Goal: Task Accomplishment & Management: Use online tool/utility

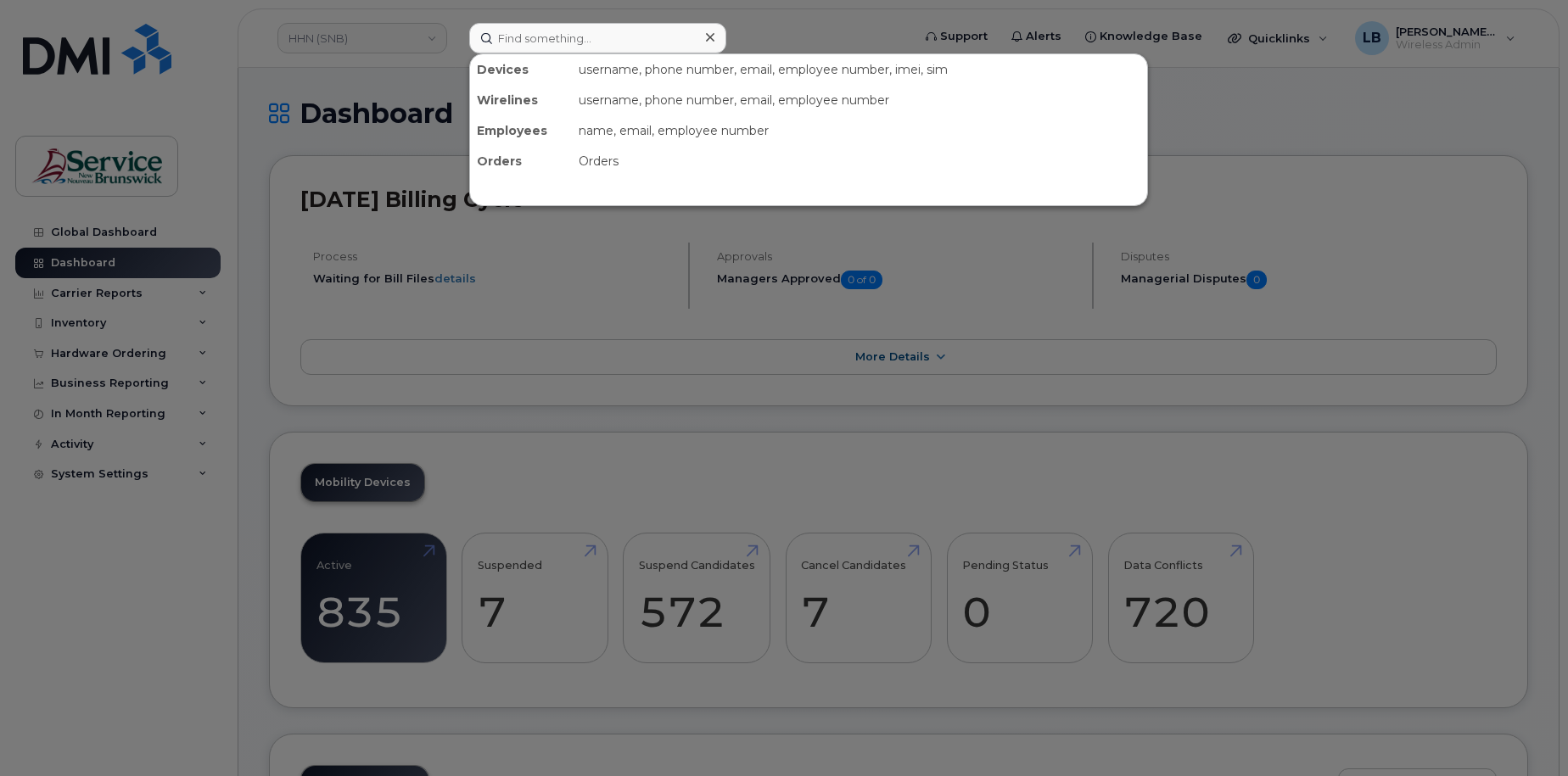
click at [598, 38] on input at bounding box center [597, 38] width 257 height 31
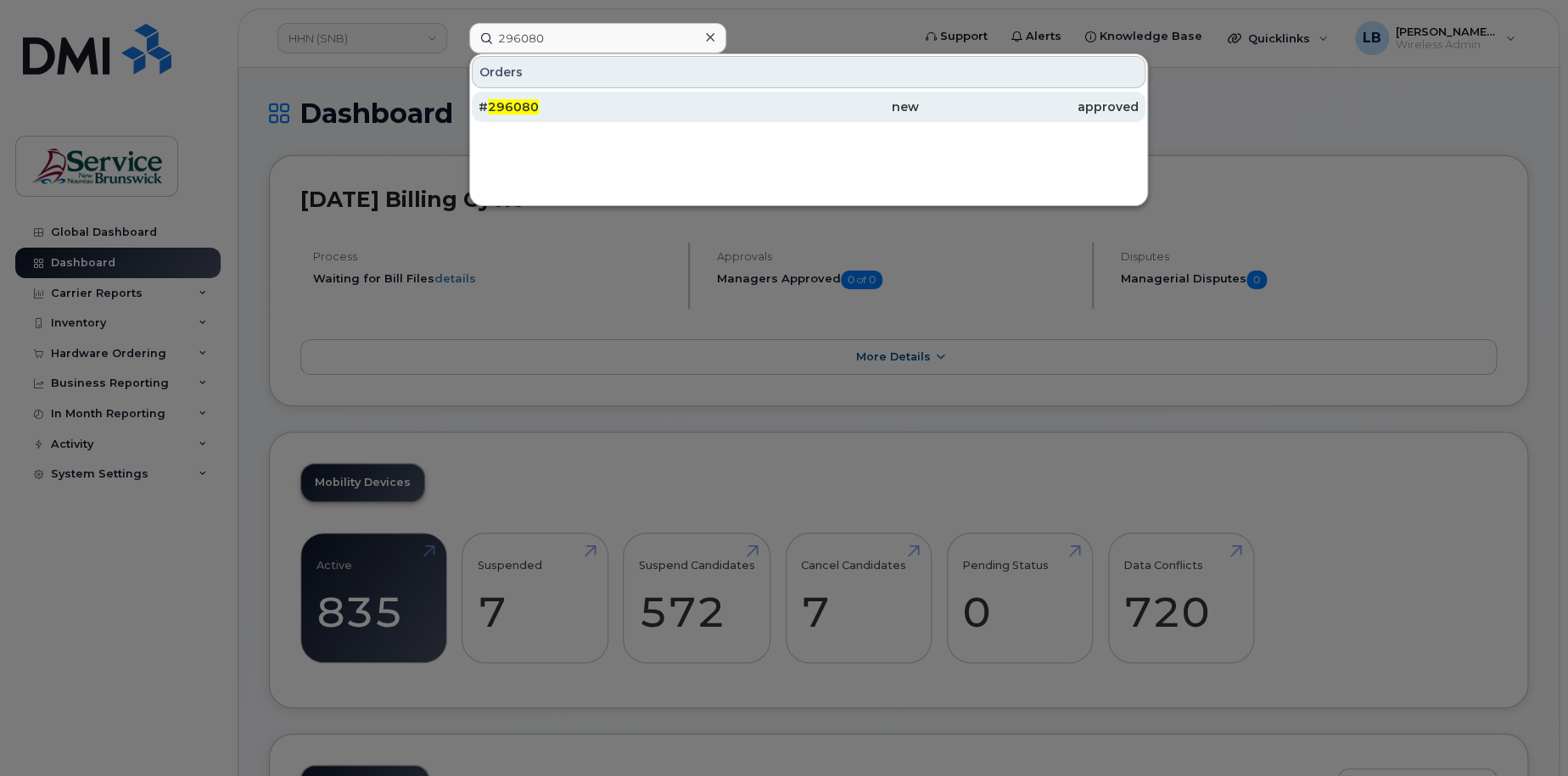
type input "296080"
click at [523, 109] on span "296080" at bounding box center [512, 106] width 51 height 15
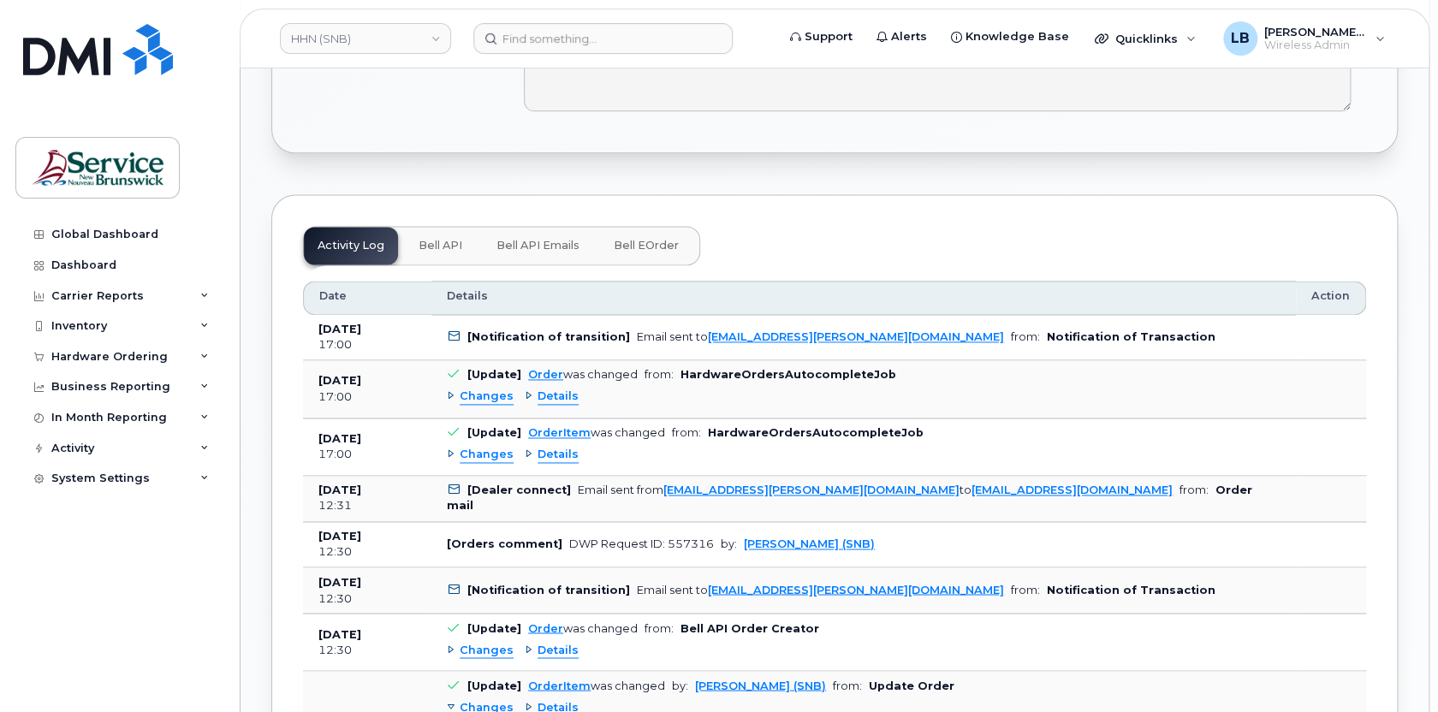
click at [656, 239] on span "Bell eOrder" at bounding box center [646, 246] width 65 height 14
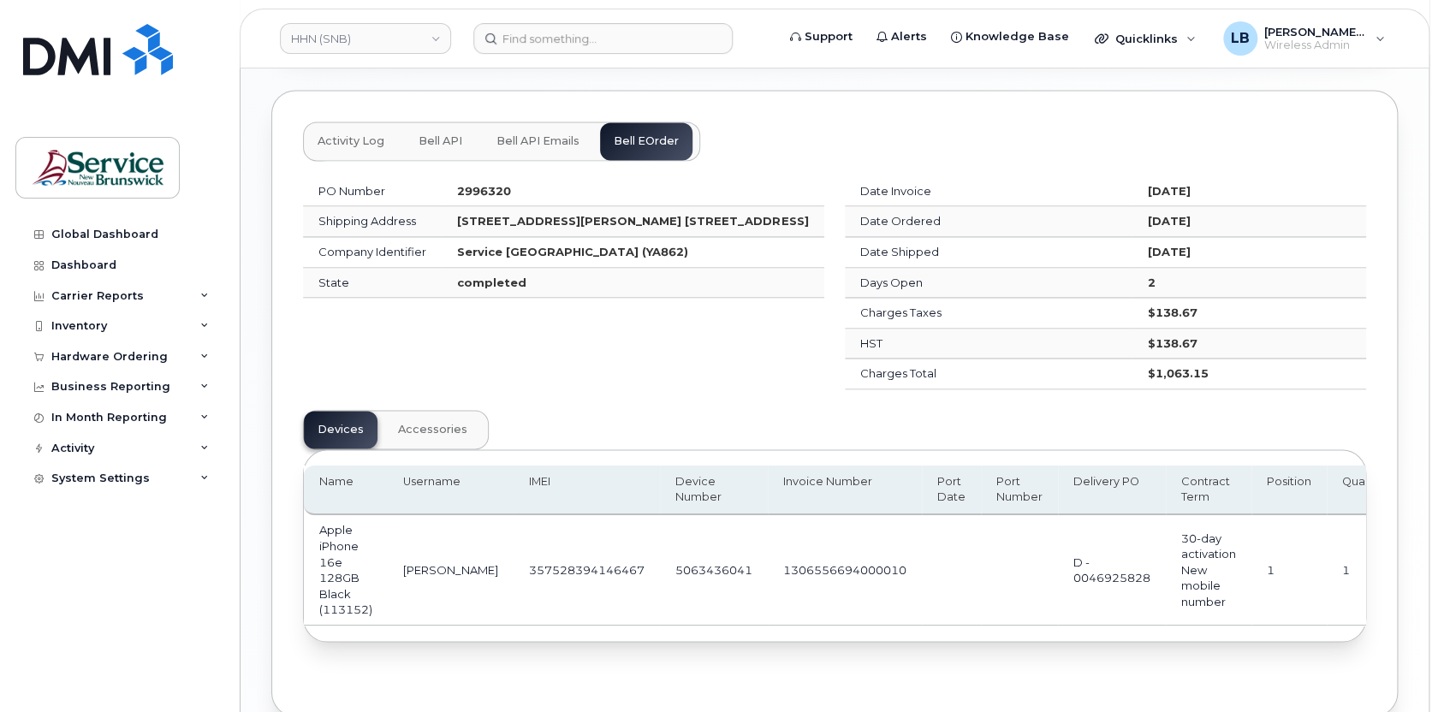
scroll to position [1283, 0]
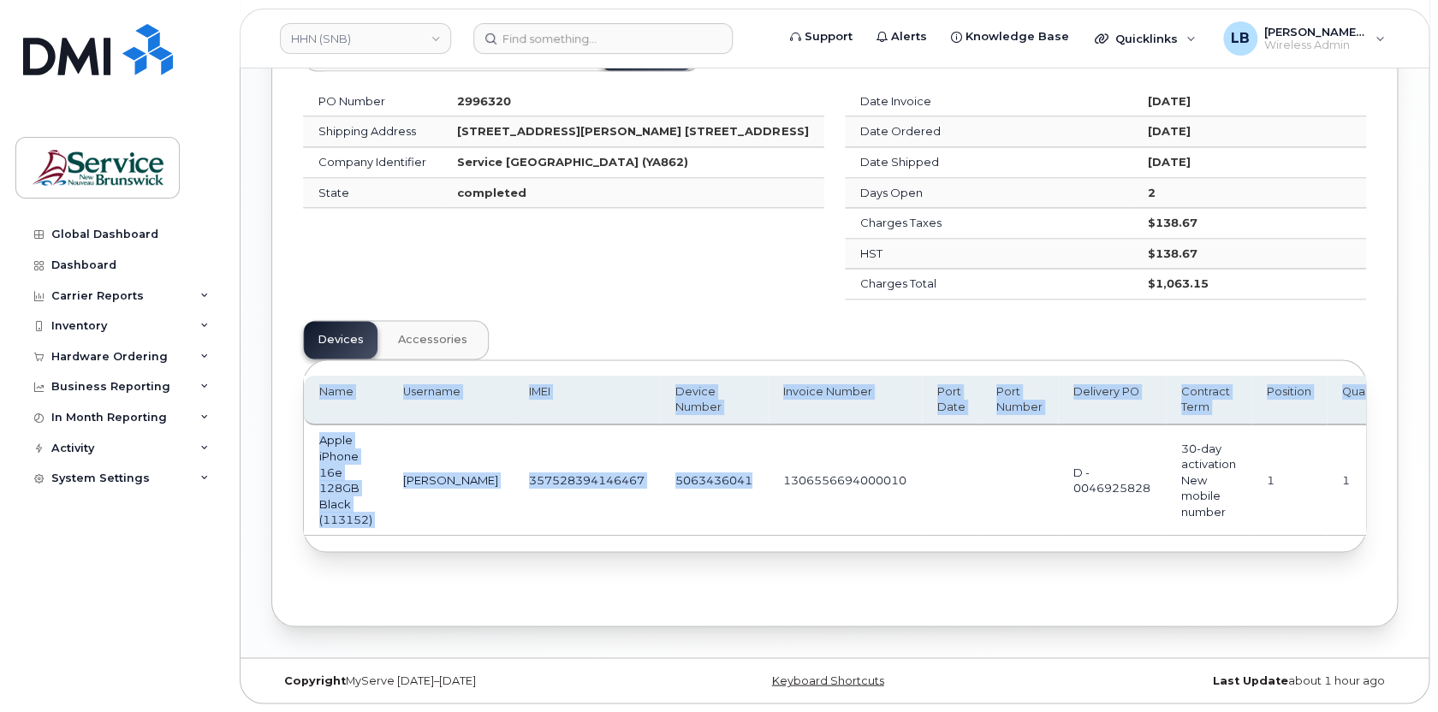
click at [728, 532] on div "Name Username IMEI Device Number Invoice Number Port Date Port Number Delivery …" at bounding box center [834, 456] width 1061 height 160
drag, startPoint x: 728, startPoint y: 532, endPoint x: 670, endPoint y: 472, distance: 82.9
click at [670, 472] on td "5063436041" at bounding box center [714, 480] width 108 height 110
drag, startPoint x: 670, startPoint y: 472, endPoint x: 688, endPoint y: 497, distance: 31.3
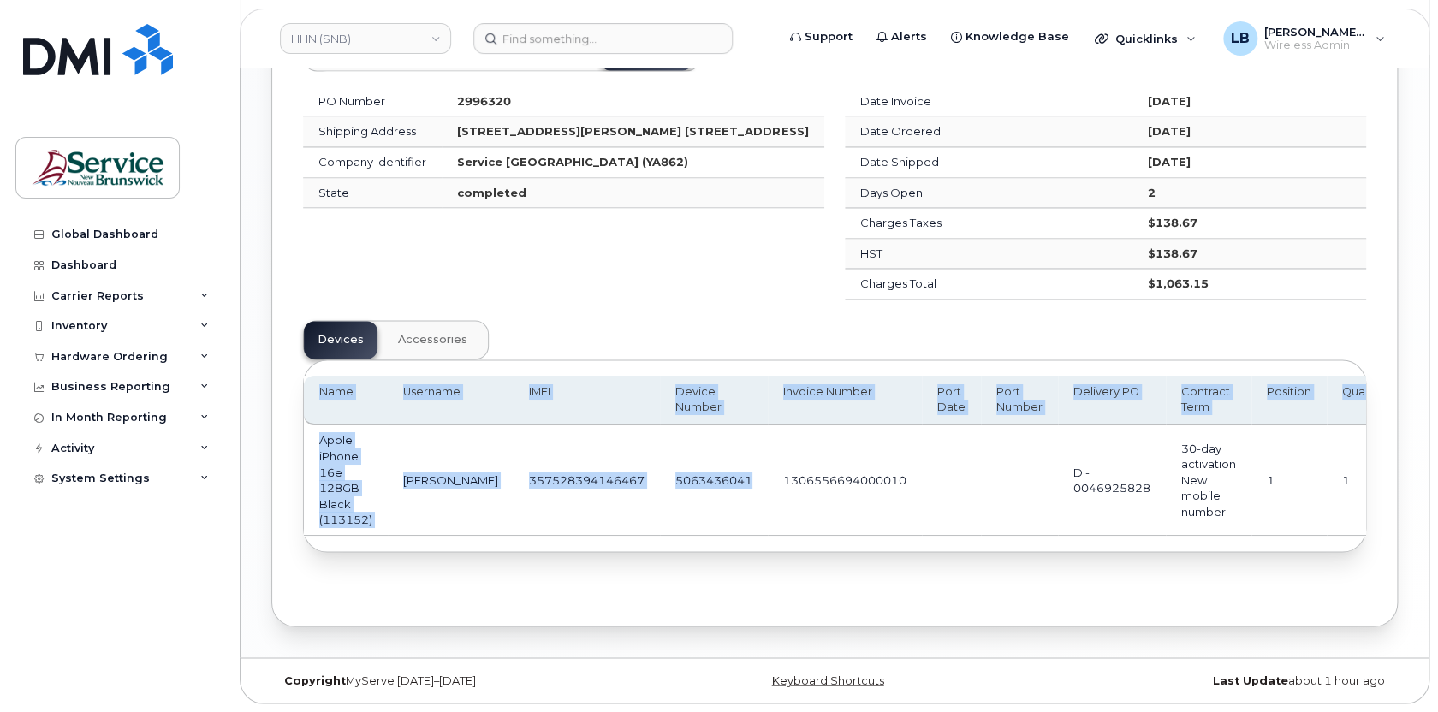
click at [688, 497] on td "5063436041" at bounding box center [714, 480] width 108 height 110
click at [675, 520] on td "5063436041" at bounding box center [714, 480] width 108 height 110
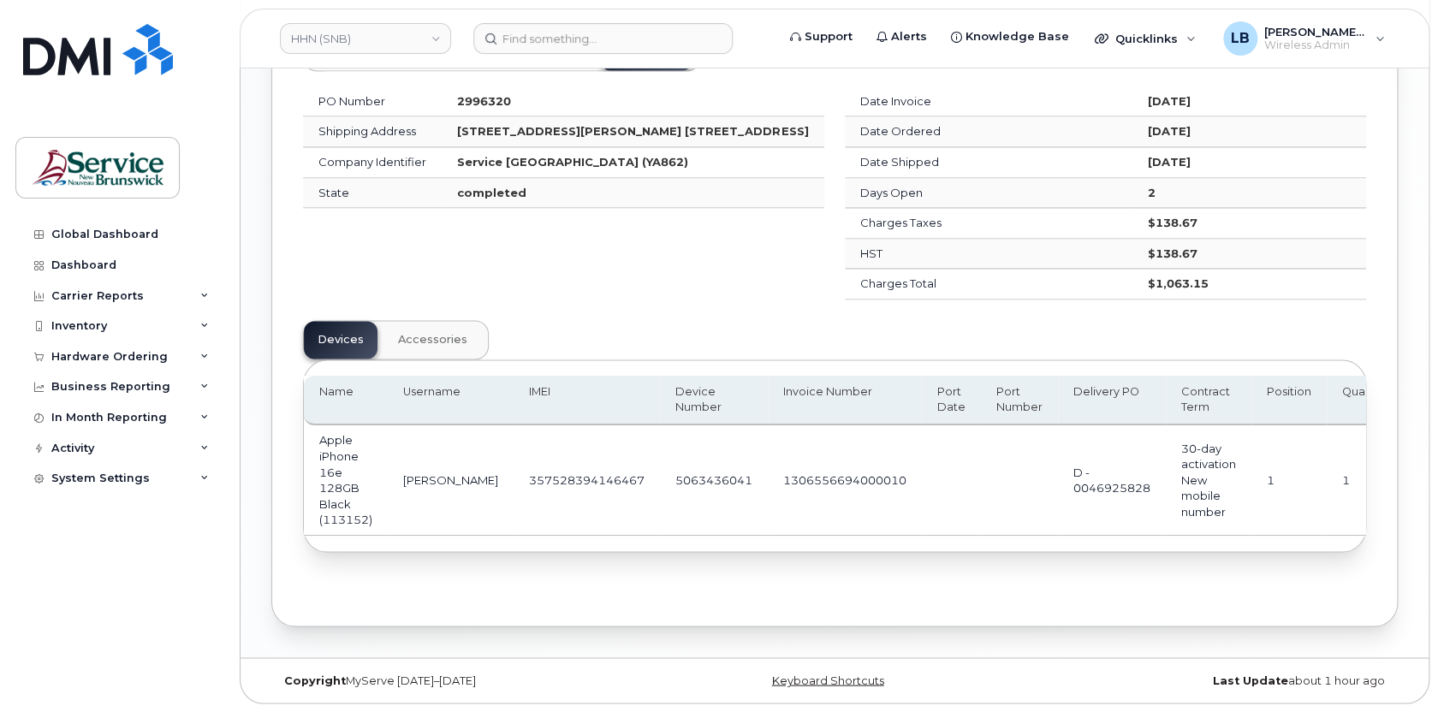
click at [672, 470] on td "5063436041" at bounding box center [714, 480] width 108 height 110
copy td "5063436041"
click at [1193, 38] on div "Quicklinks" at bounding box center [1145, 38] width 125 height 34
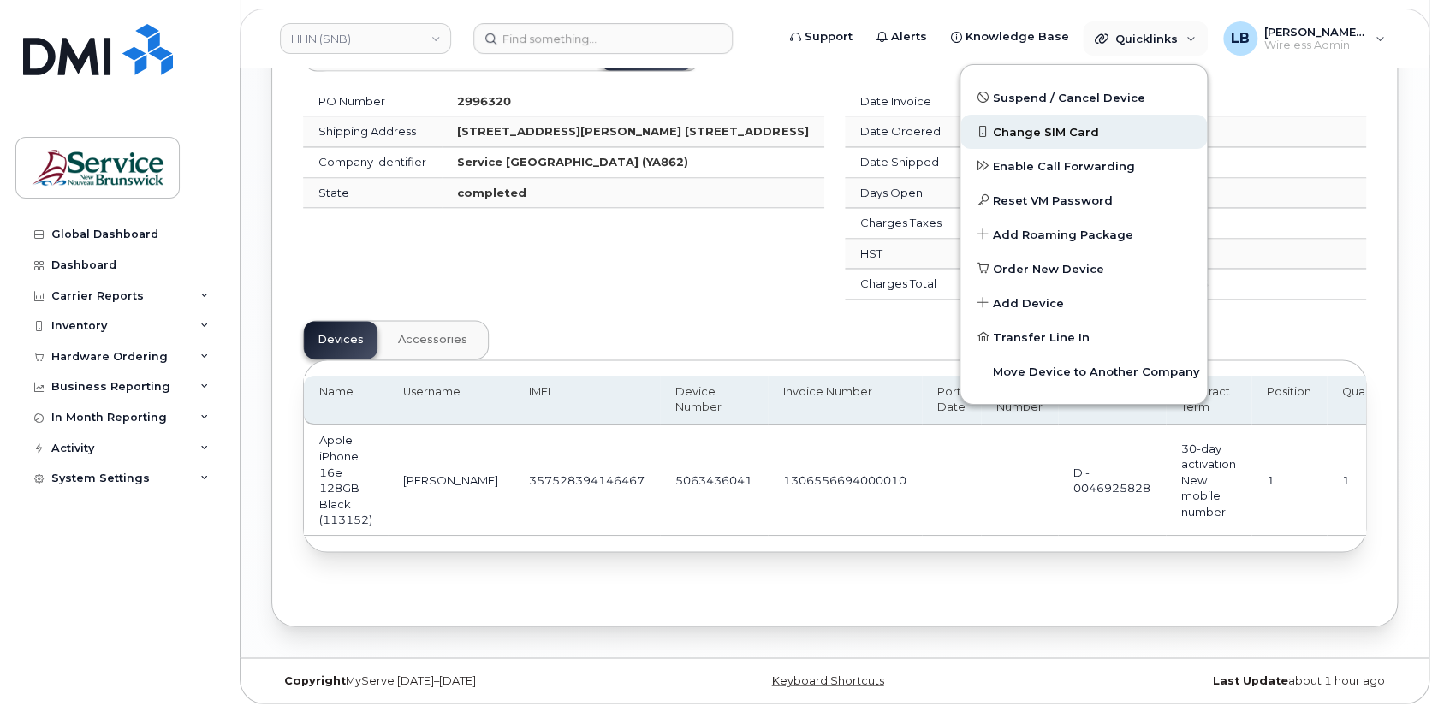
click at [1066, 127] on span "Change SIM Card" at bounding box center [1046, 132] width 106 height 17
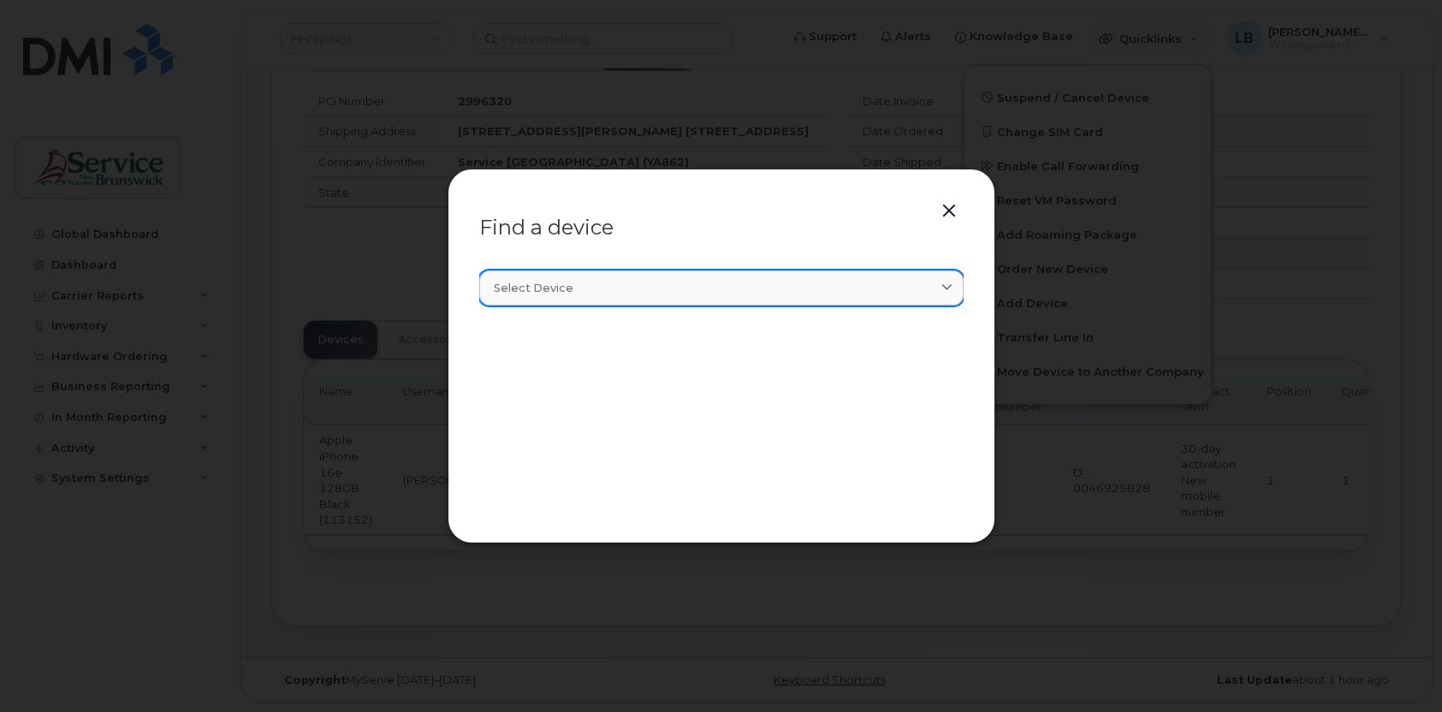
click at [846, 293] on div "Select device" at bounding box center [721, 288] width 455 height 16
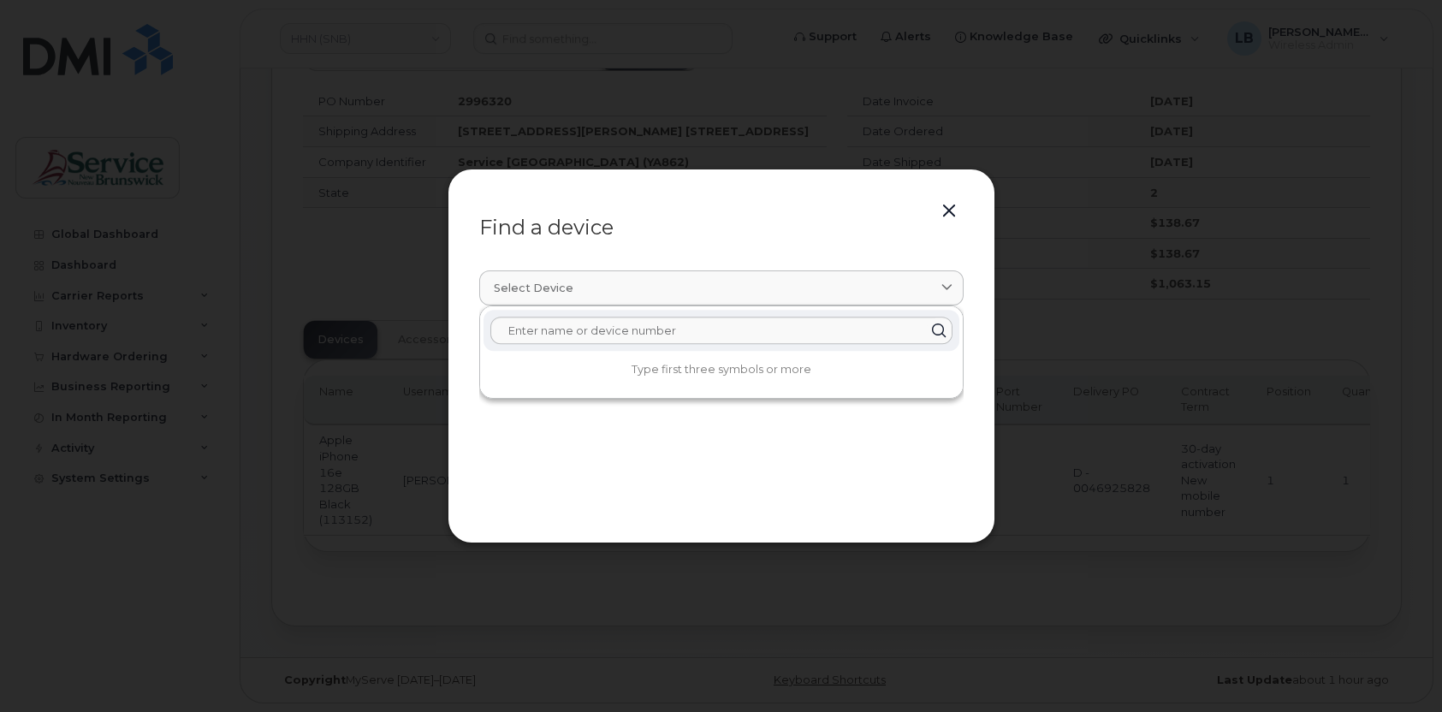
click at [952, 210] on button "button" at bounding box center [949, 211] width 26 height 24
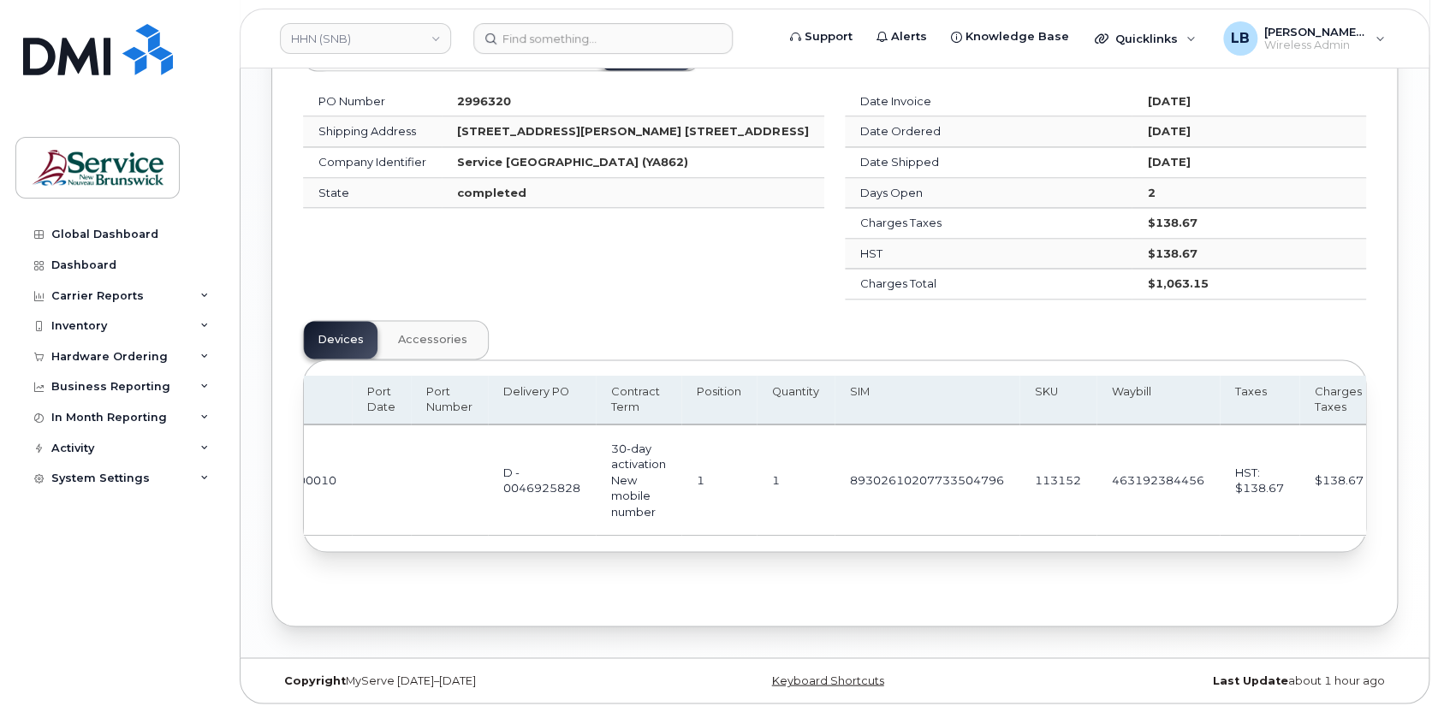
scroll to position [0, 600]
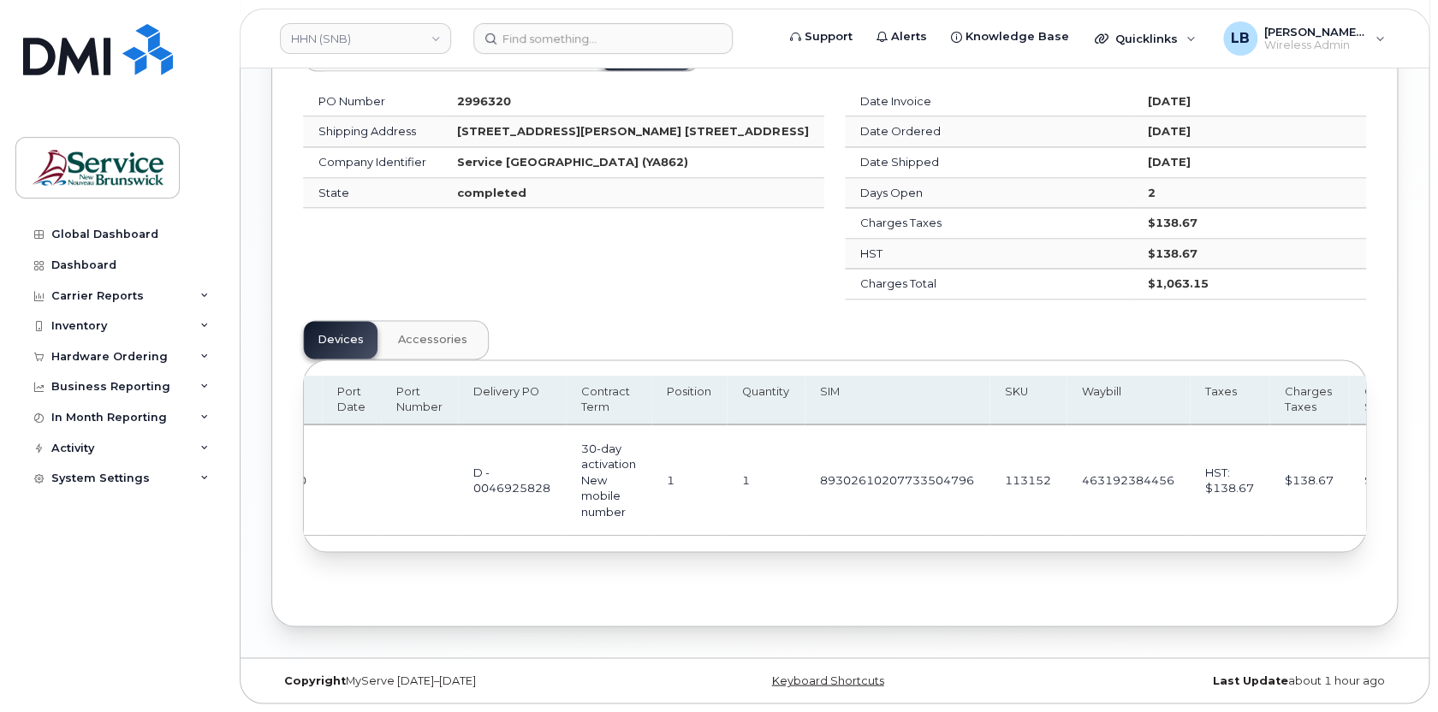
click at [884, 472] on td "89302610207733504796" at bounding box center [897, 480] width 185 height 110
copy td "89302610207733504796"
